Goal: Task Accomplishment & Management: Manage account settings

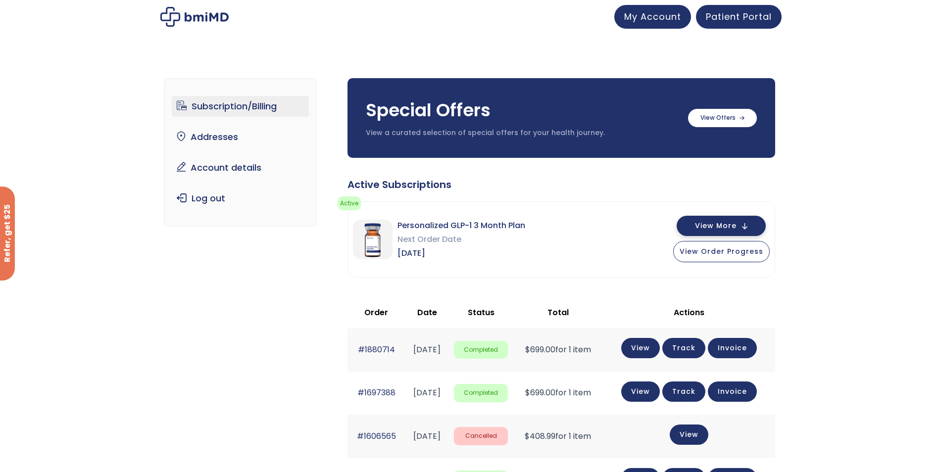
click at [732, 224] on span "View More" at bounding box center [716, 226] width 42 height 6
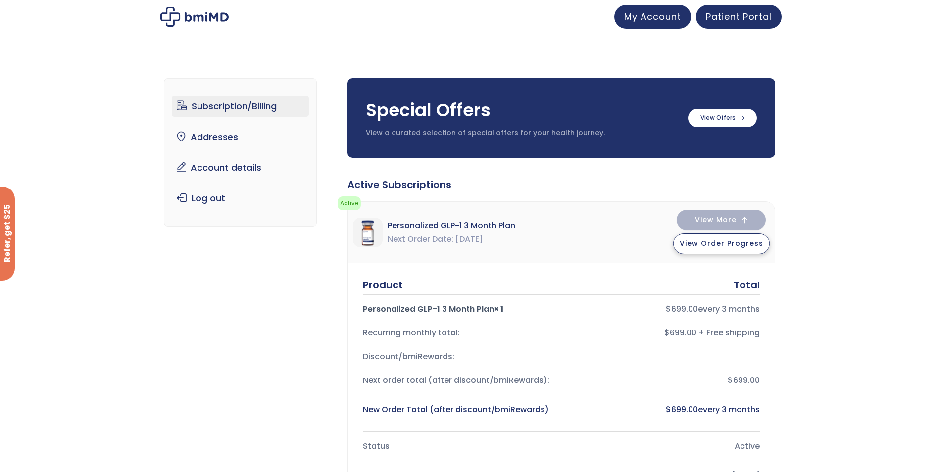
click at [732, 245] on span "View Order Progress" at bounding box center [722, 244] width 84 height 10
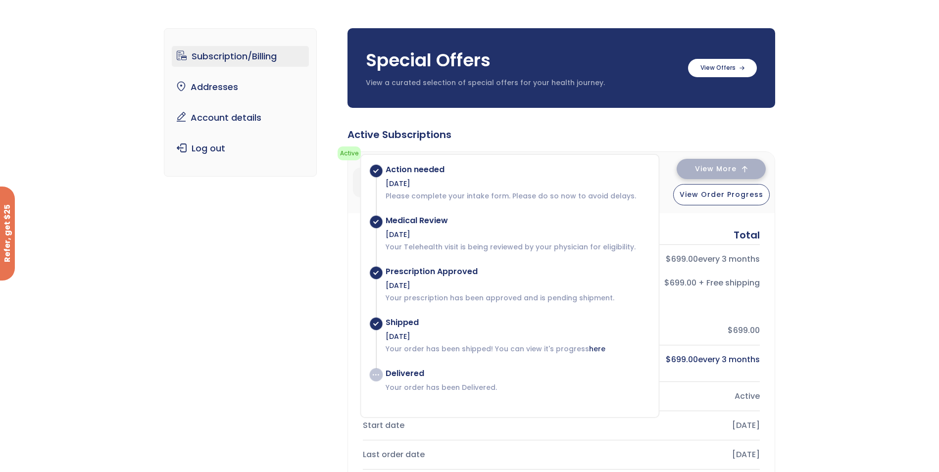
scroll to position [49, 0]
click at [732, 171] on span "View More" at bounding box center [716, 169] width 42 height 6
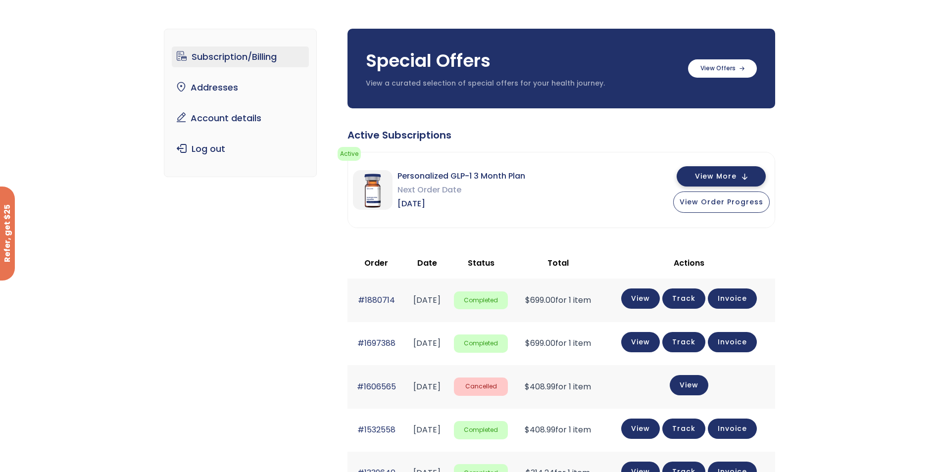
click at [734, 169] on button "View More" at bounding box center [721, 176] width 89 height 20
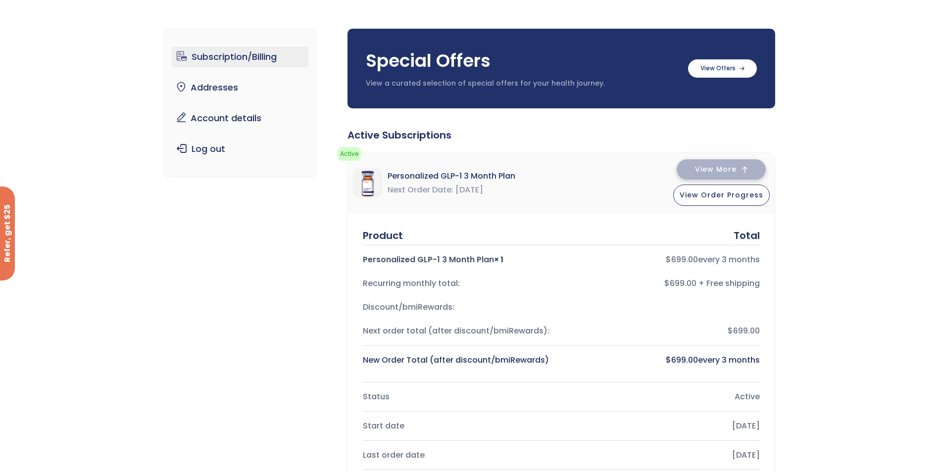
click at [734, 169] on span "View More" at bounding box center [716, 169] width 42 height 6
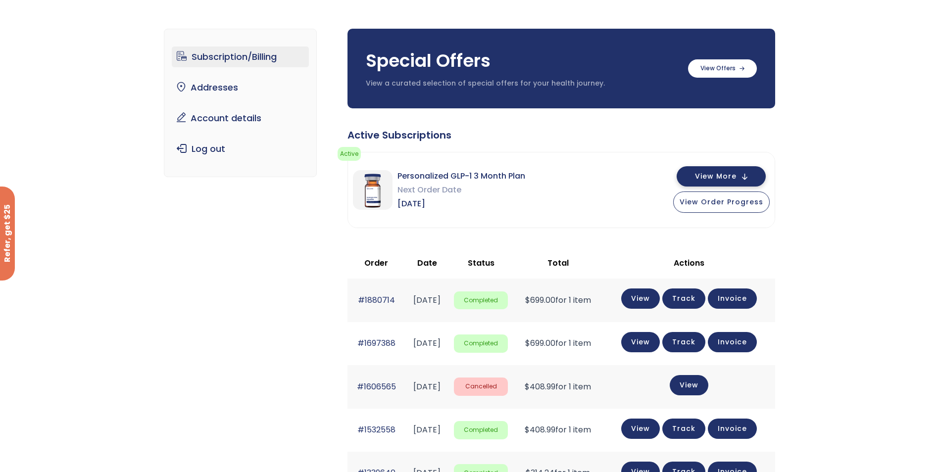
click at [757, 180] on button "View More" at bounding box center [721, 176] width 89 height 20
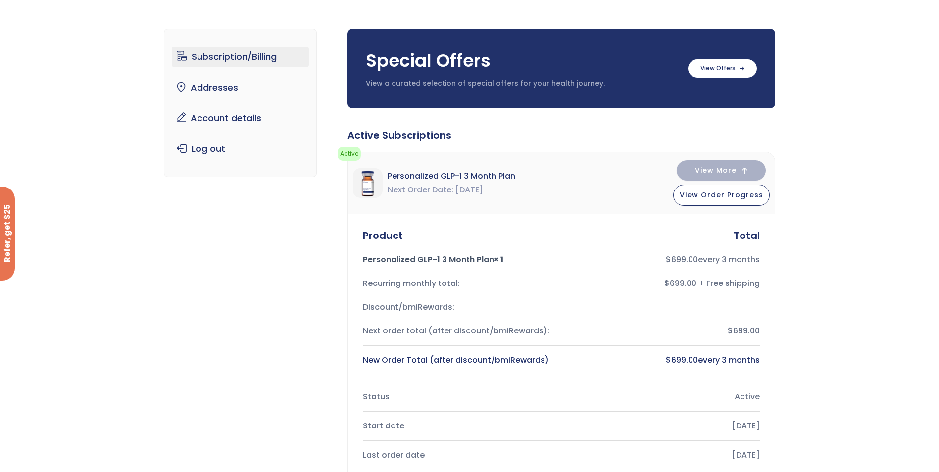
click at [710, 358] on div "$ 699.00 every 3 months" at bounding box center [664, 360] width 191 height 14
click at [487, 362] on div "New Order Total (after discount/bmiRewards)" at bounding box center [458, 360] width 191 height 14
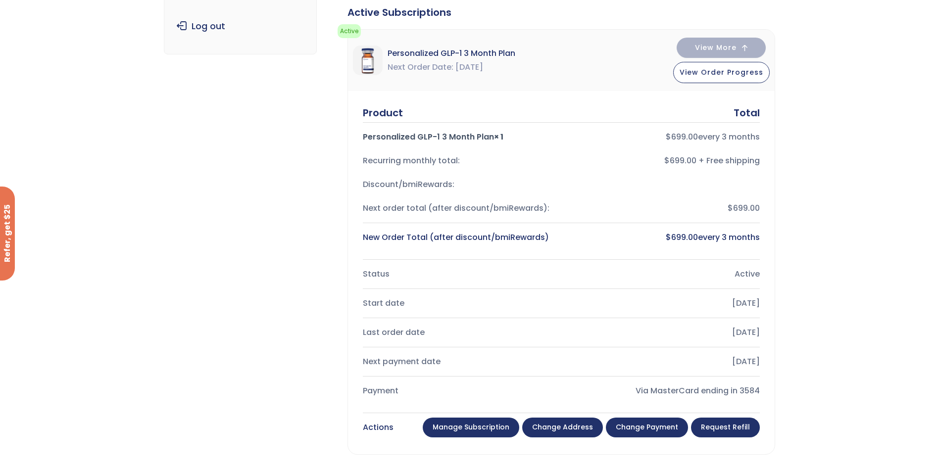
scroll to position [198, 0]
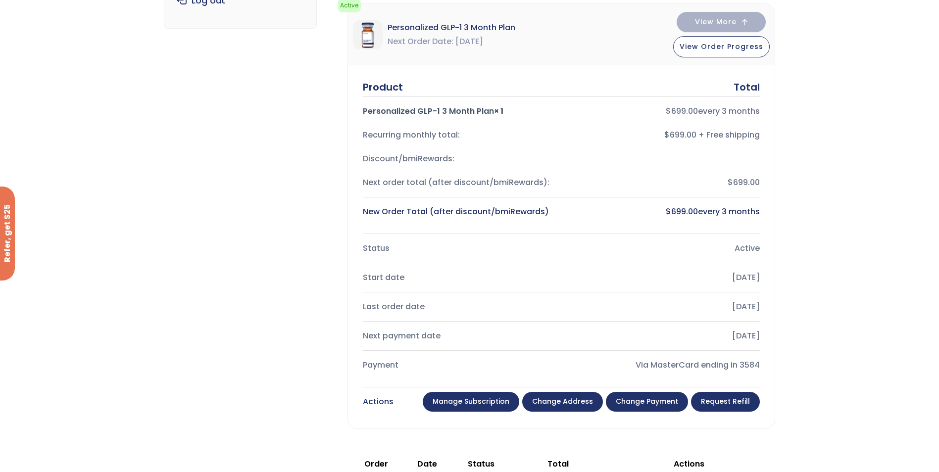
click at [484, 411] on link "Manage Subscription" at bounding box center [471, 402] width 97 height 20
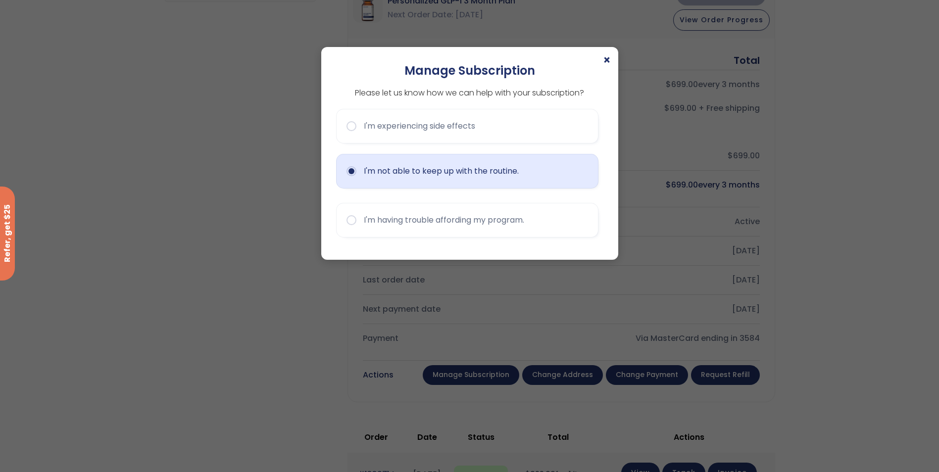
scroll to position [247, 0]
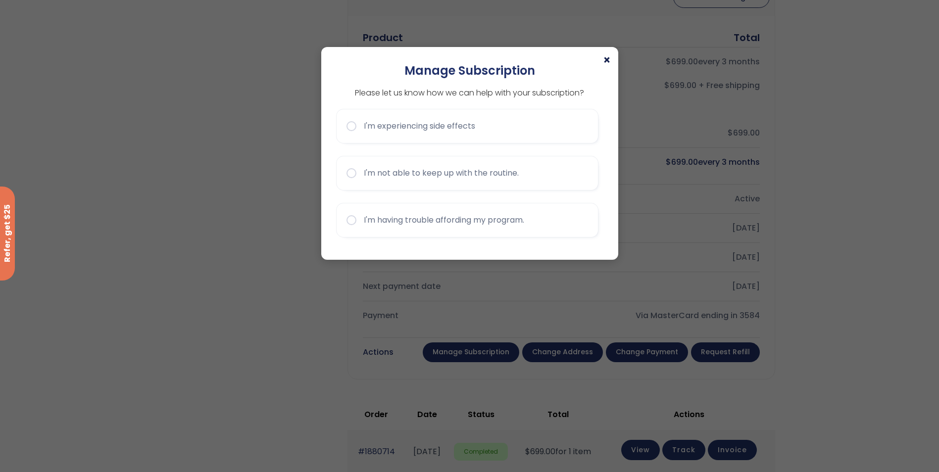
click at [605, 59] on span "×" at bounding box center [607, 60] width 8 height 12
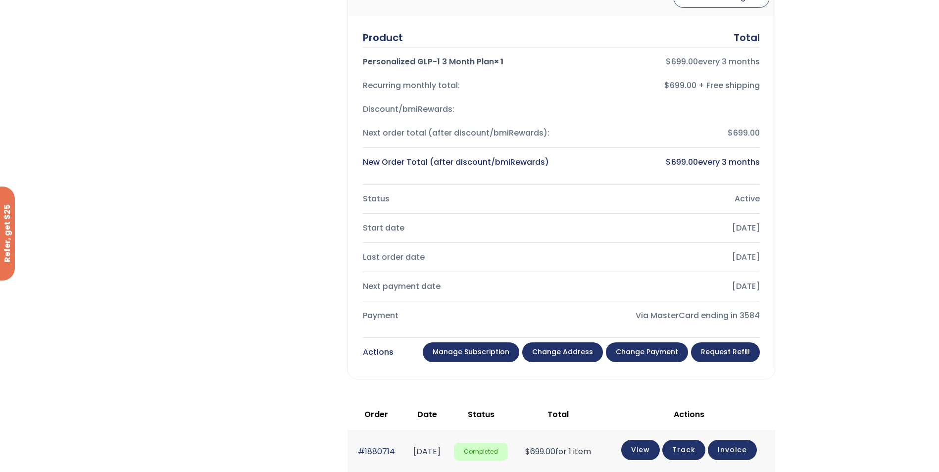
click at [491, 353] on link "Manage Subscription" at bounding box center [471, 352] width 97 height 20
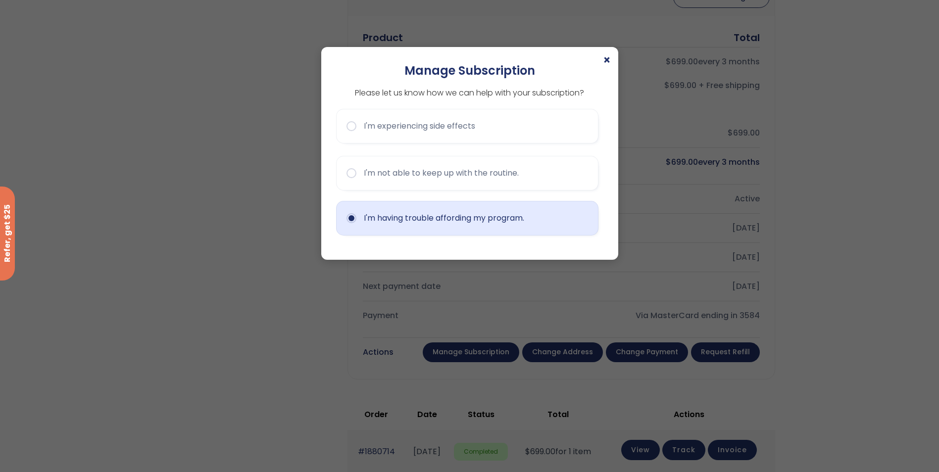
click at [412, 214] on button "I'm having trouble affording my program." at bounding box center [467, 218] width 262 height 35
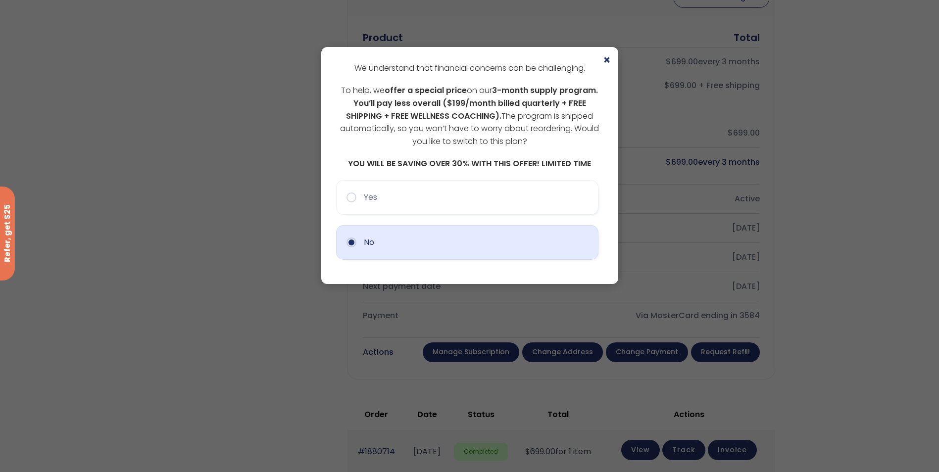
click at [390, 252] on button "No" at bounding box center [467, 242] width 262 height 35
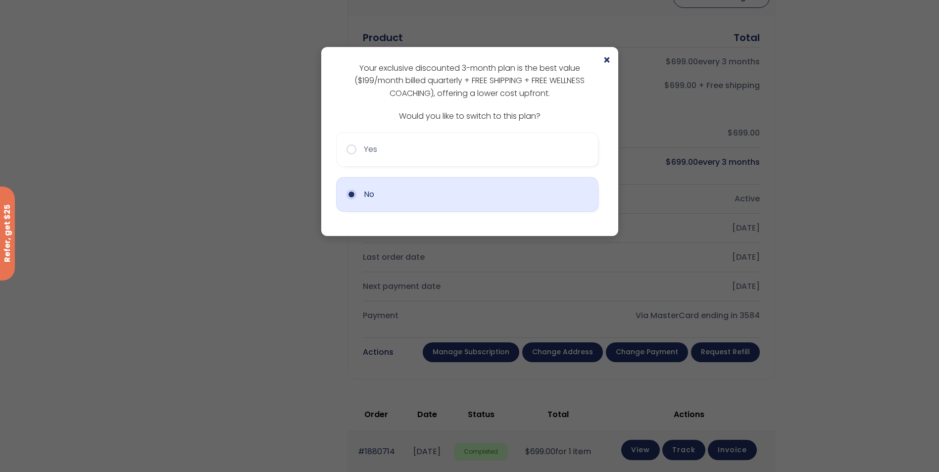
click at [410, 196] on button "No" at bounding box center [467, 194] width 262 height 35
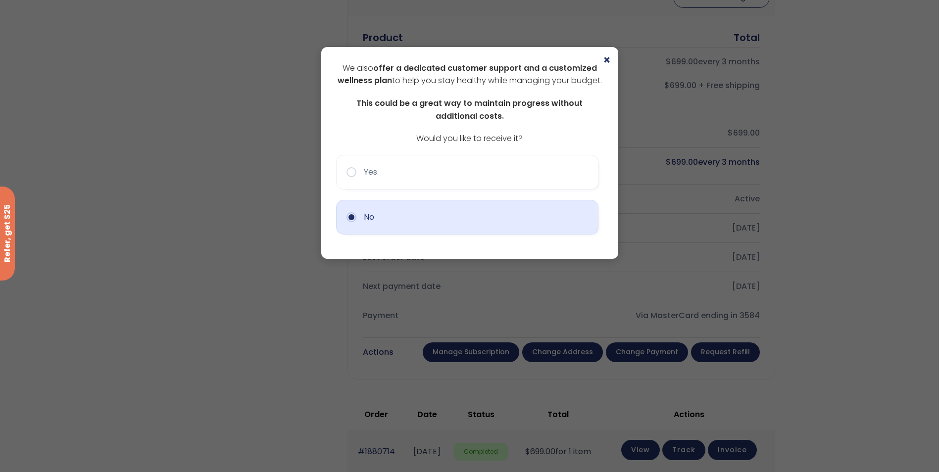
click at [416, 226] on button "No" at bounding box center [467, 217] width 262 height 35
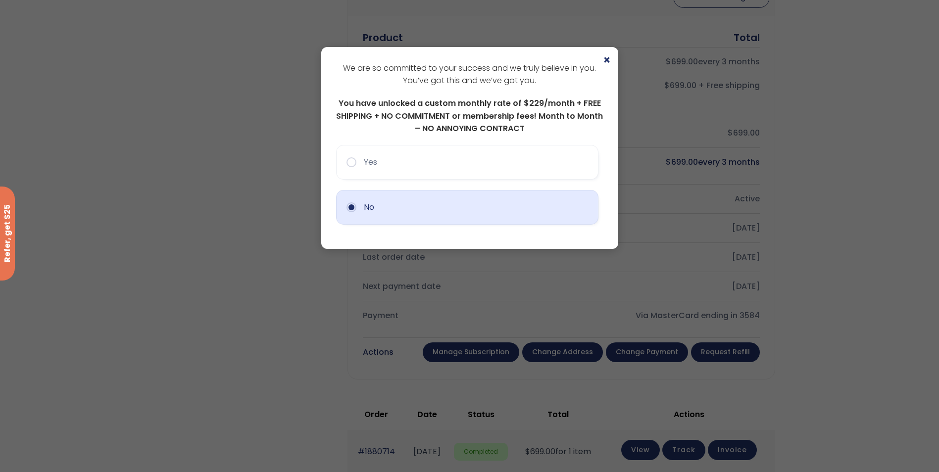
click at [414, 214] on button "No" at bounding box center [467, 207] width 262 height 35
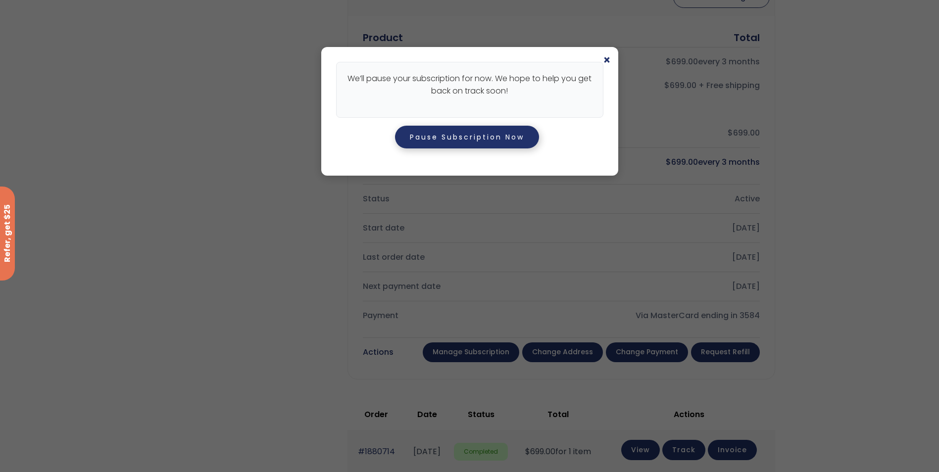
click at [474, 143] on button "Pause Subscription Now" at bounding box center [467, 137] width 144 height 23
click at [459, 139] on button "Pause Subscription Now" at bounding box center [467, 137] width 144 height 23
click at [470, 135] on button "Pause Subscription Now" at bounding box center [467, 137] width 144 height 23
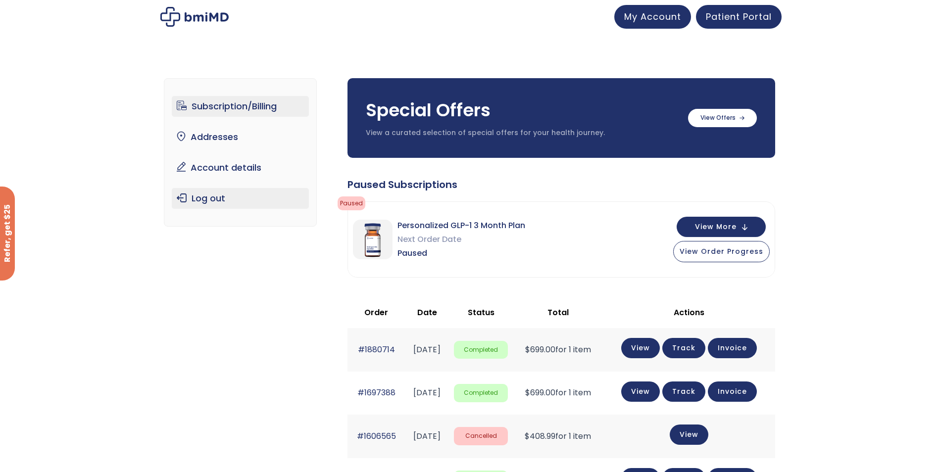
click at [208, 200] on link "Log out" at bounding box center [240, 198] width 137 height 21
